Goal: Information Seeking & Learning: Learn about a topic

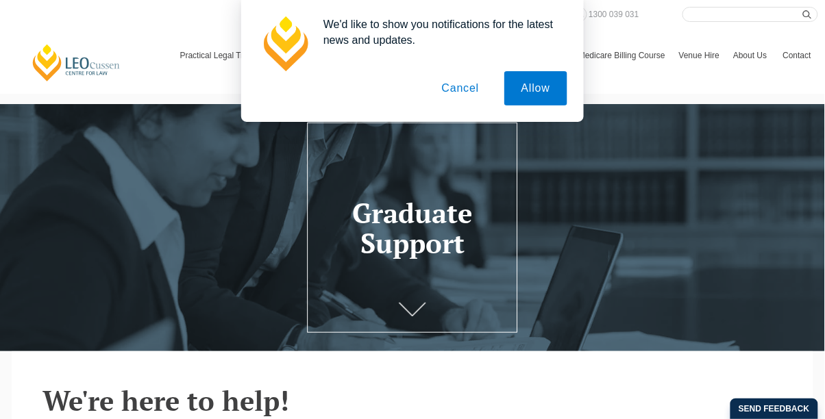
click at [455, 88] on button "Cancel" at bounding box center [461, 88] width 72 height 34
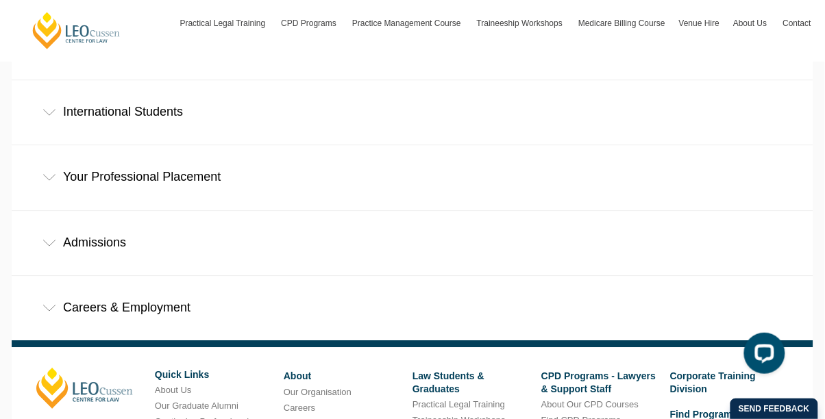
scroll to position [787, 0]
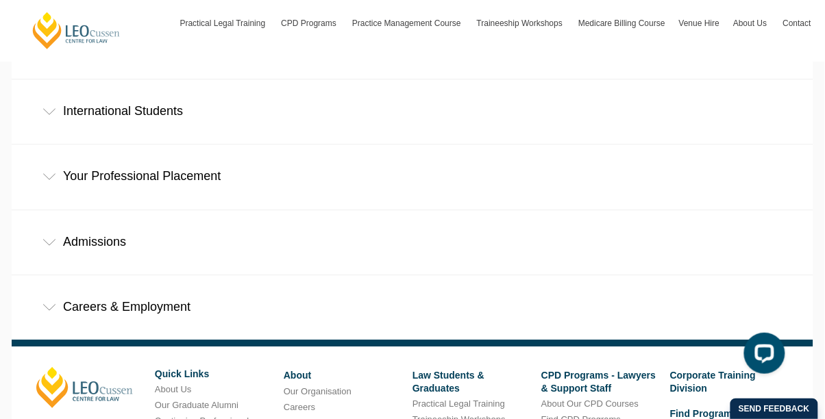
click at [731, 275] on div "Careers & Employment" at bounding box center [412, 307] width 801 height 64
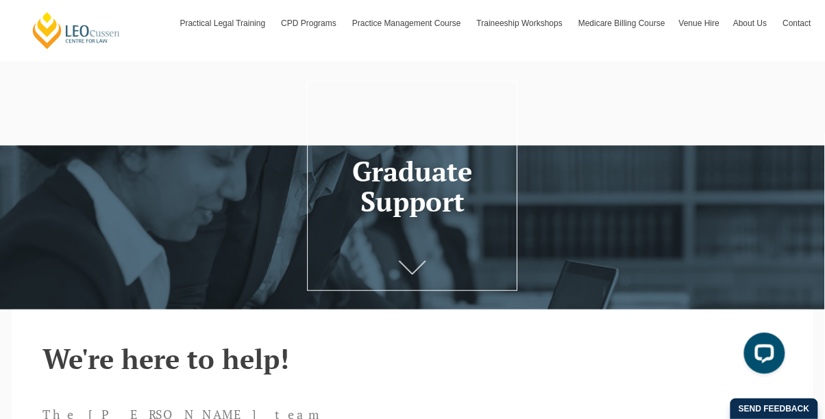
scroll to position [0, 0]
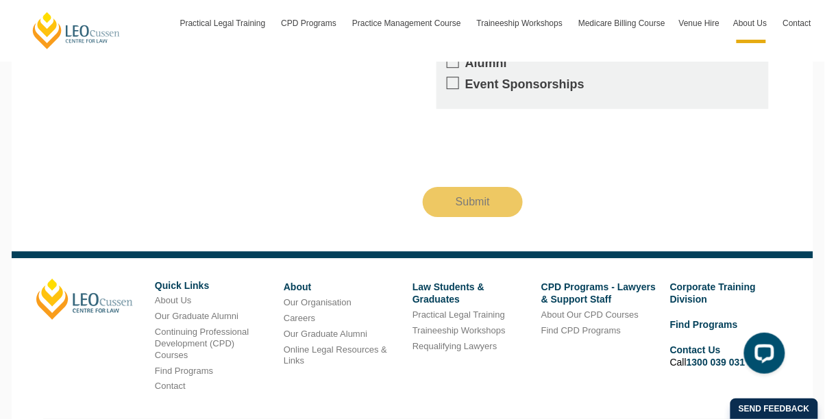
scroll to position [2020, 0]
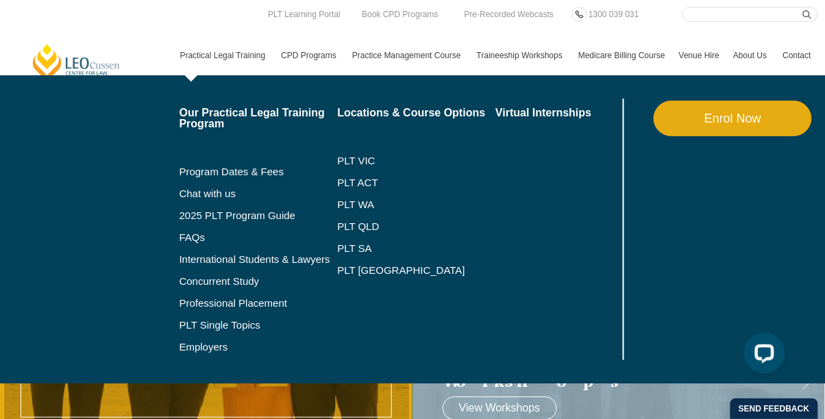
click at [208, 47] on link "Practical Legal Training" at bounding box center [223, 56] width 101 height 40
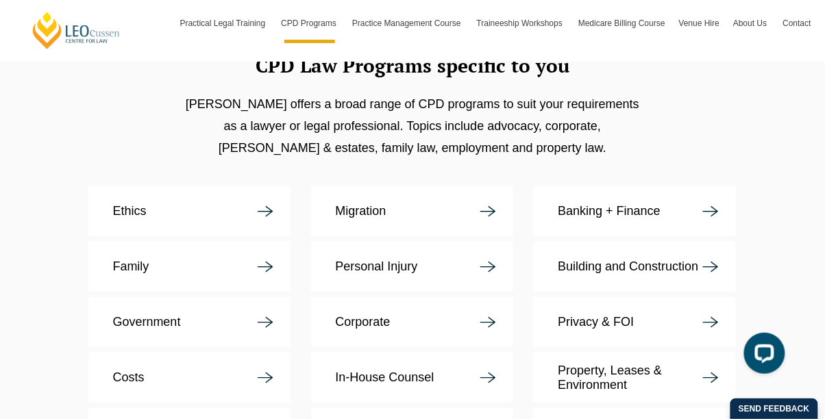
scroll to position [2513, 0]
click at [693, 186] on link "Banking + Finance" at bounding box center [634, 211] width 202 height 50
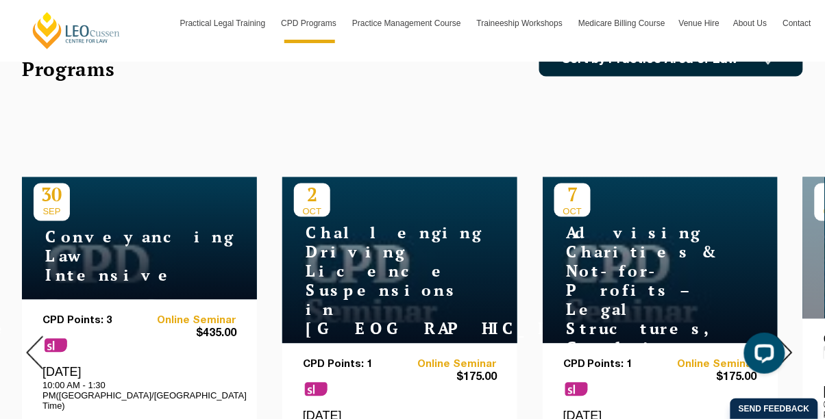
scroll to position [0, 0]
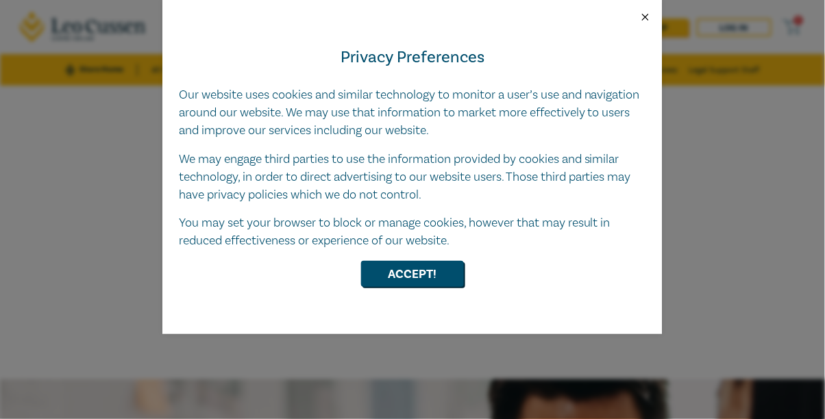
click at [649, 14] on button "Close" at bounding box center [645, 17] width 12 height 12
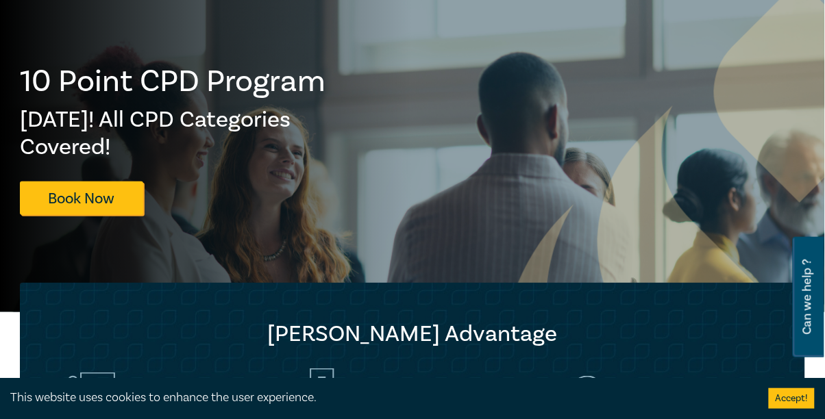
scroll to position [29, 0]
